Goal: Participate in discussion

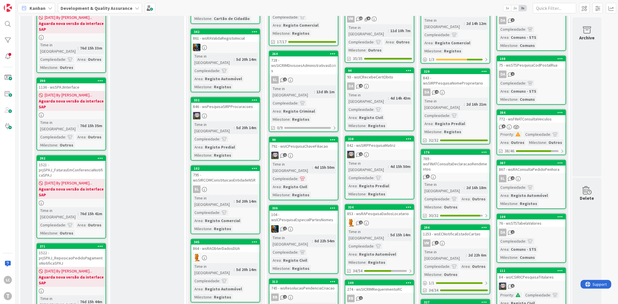
scroll to position [392, 0]
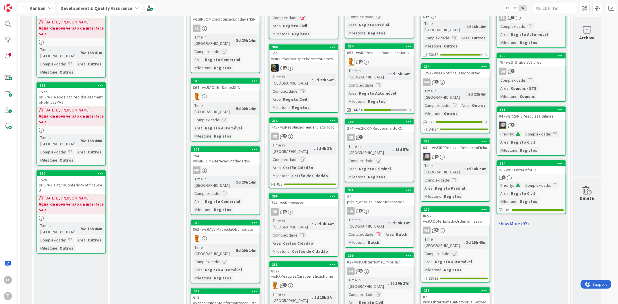
click at [512, 219] on link "Show More (93)" at bounding box center [531, 223] width 70 height 9
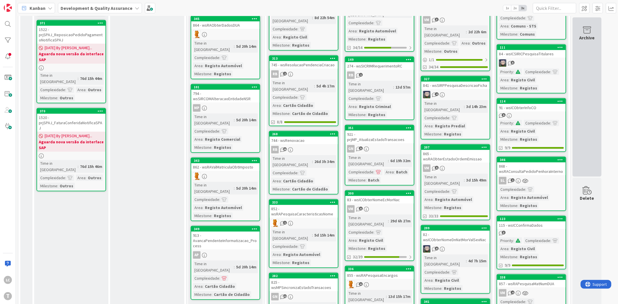
scroll to position [231, 0]
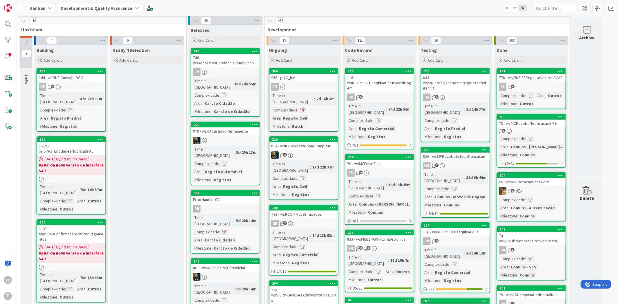
scroll to position [0, 0]
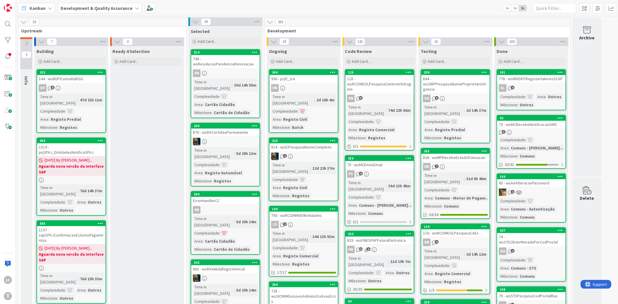
click at [473, 26] on div "263" at bounding box center [417, 22] width 306 height 9
click at [329, 14] on div "Kanban Development & Quality Assurance 1x 2x 3x" at bounding box center [317, 8] width 602 height 16
click at [398, 8] on div "Kanban Development & Quality Assurance 1x 2x 3x" at bounding box center [317, 8] width 602 height 16
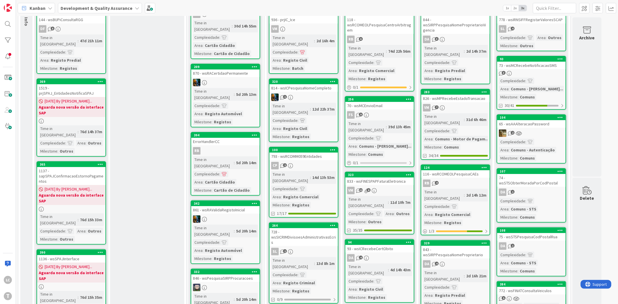
scroll to position [64, 0]
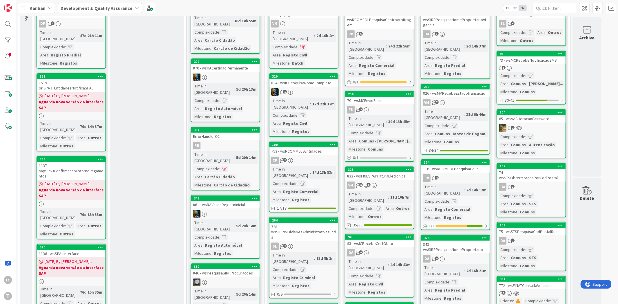
click at [469, 99] on div "VM 7" at bounding box center [455, 103] width 68 height 8
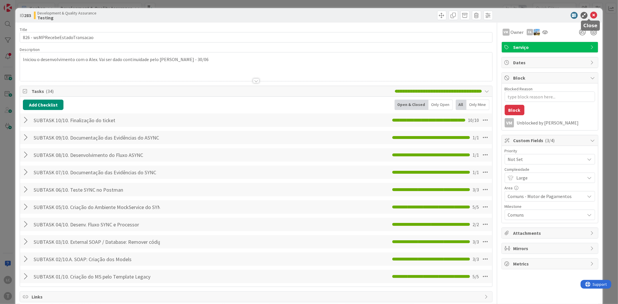
click at [590, 15] on icon at bounding box center [593, 15] width 7 height 7
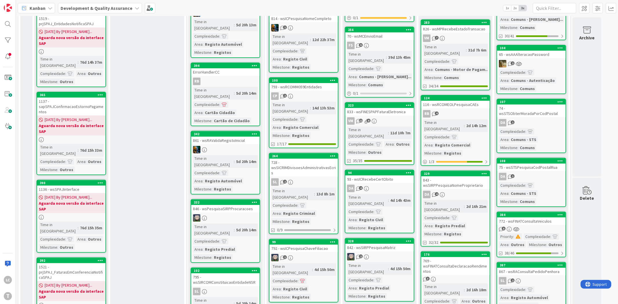
click at [468, 110] on div "RB 4" at bounding box center [455, 114] width 68 height 8
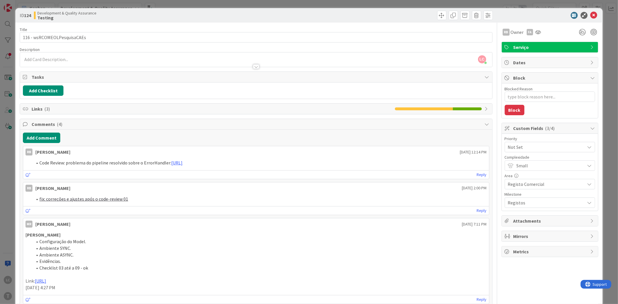
click at [584, 13] on div at bounding box center [547, 15] width 103 height 7
click at [590, 15] on icon at bounding box center [593, 15] width 7 height 7
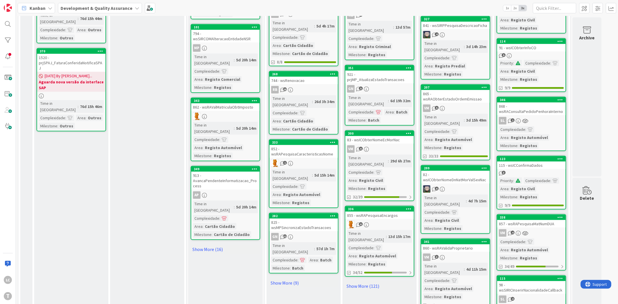
scroll to position [515, 0]
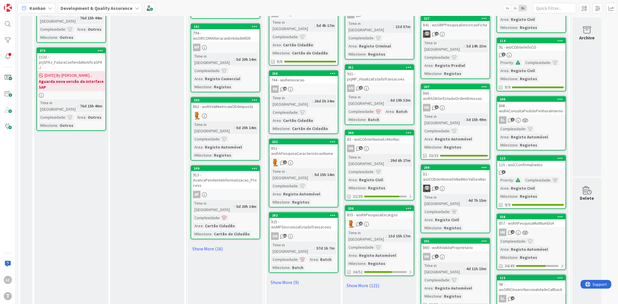
click at [475, 185] on div "6" at bounding box center [455, 189] width 68 height 8
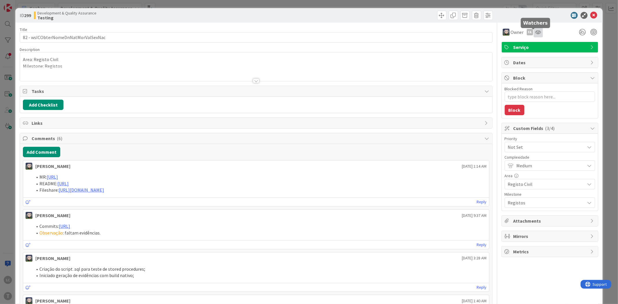
click at [535, 33] on icon at bounding box center [538, 32] width 6 height 5
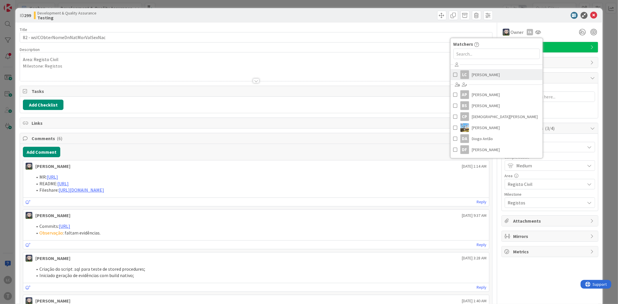
click at [453, 76] on span at bounding box center [455, 74] width 4 height 9
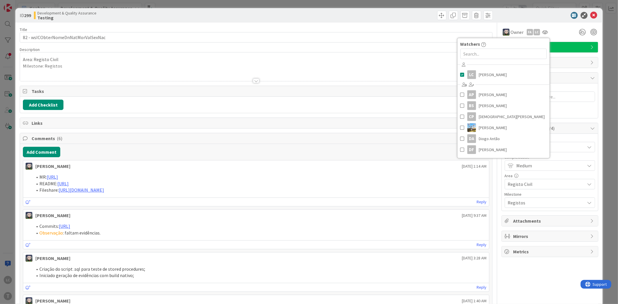
click at [405, 19] on div at bounding box center [375, 15] width 235 height 9
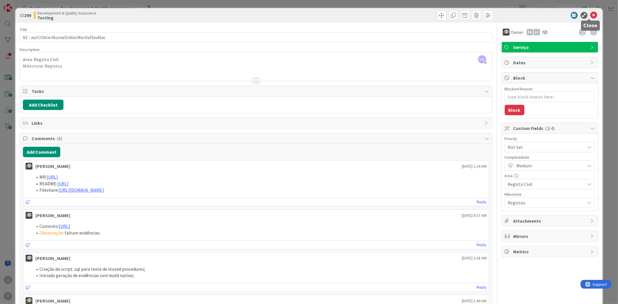
click at [590, 15] on icon at bounding box center [593, 15] width 7 height 7
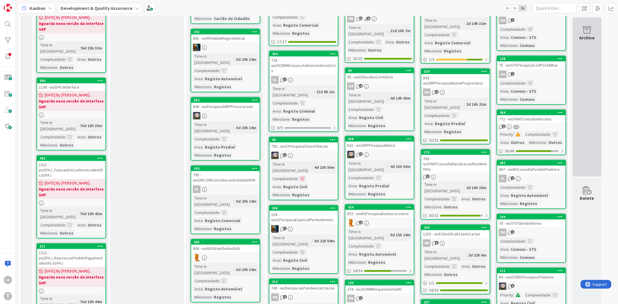
scroll to position [454, 0]
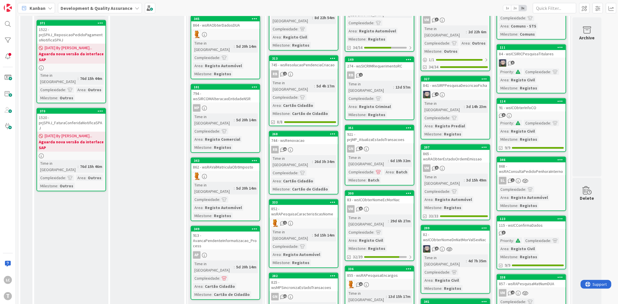
click at [543, 162] on div "868 - wsRAConsultaPedidoPenhoraInterno" at bounding box center [531, 168] width 68 height 13
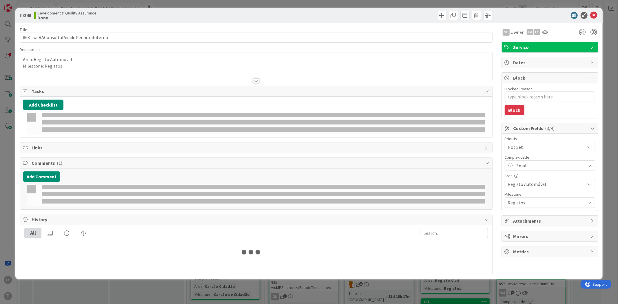
type textarea "x"
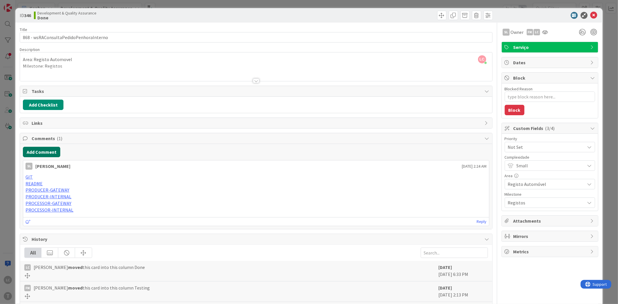
click at [34, 152] on button "Add Comment" at bounding box center [41, 152] width 37 height 10
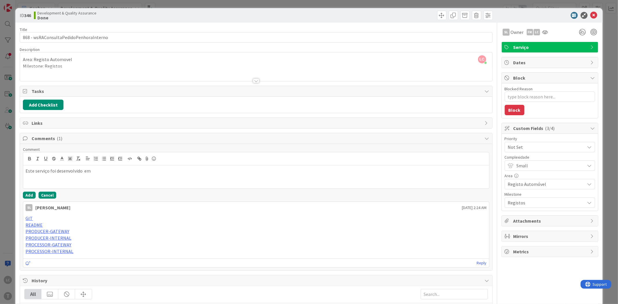
click at [45, 193] on button "Cancel" at bounding box center [48, 195] width 18 height 7
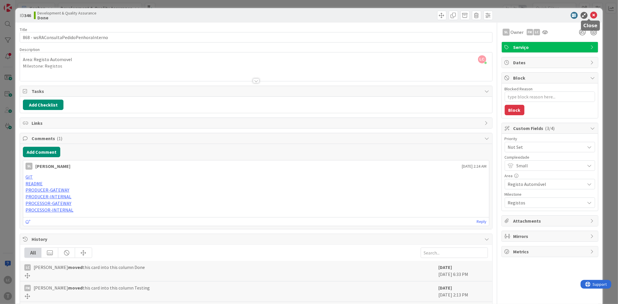
click at [590, 14] on icon at bounding box center [593, 15] width 7 height 7
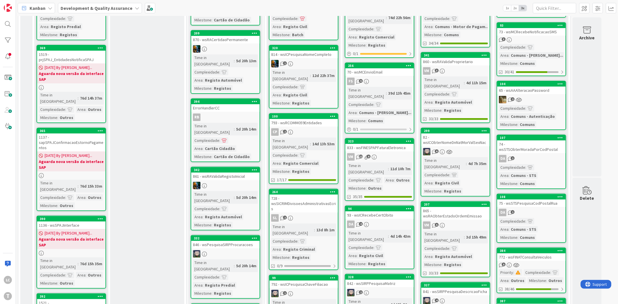
scroll to position [96, 0]
